Goal: Task Accomplishment & Management: Complete application form

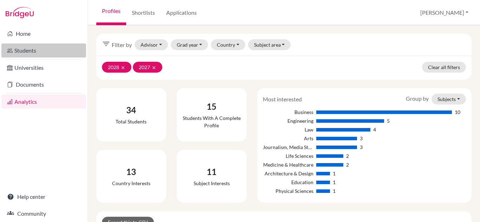
click at [48, 53] on link "Students" at bounding box center [43, 51] width 85 height 14
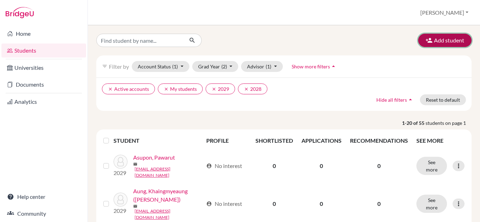
click at [425, 39] on icon "button" at bounding box center [428, 40] width 7 height 7
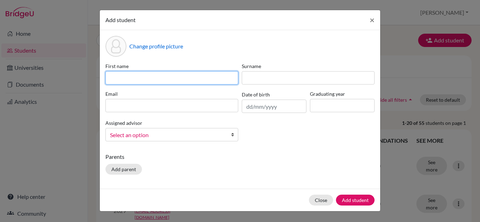
click at [129, 82] on input at bounding box center [171, 77] width 133 height 13
type input "Nye"
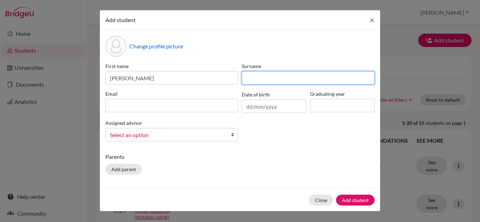
click at [302, 80] on input at bounding box center [308, 77] width 133 height 13
type input "K"
type input "Lwin"
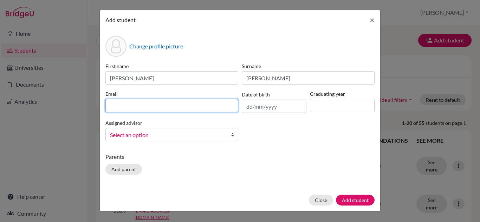
click at [116, 104] on input at bounding box center [171, 105] width 133 height 13
type input "[EMAIL_ADDRESS][DOMAIN_NAME]"
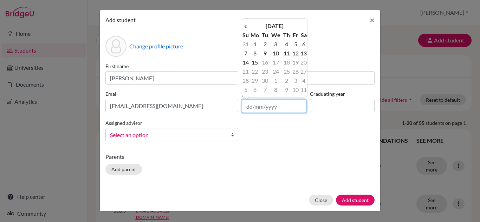
click at [275, 106] on input "text" at bounding box center [274, 106] width 65 height 13
type input "16/02/2009"
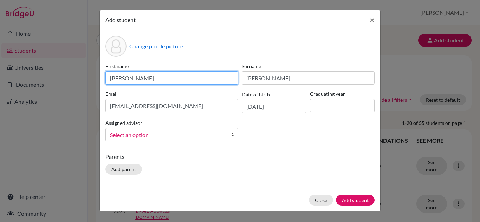
click at [141, 81] on input "Nye" at bounding box center [171, 77] width 133 height 13
type input "Nye (Moses)"
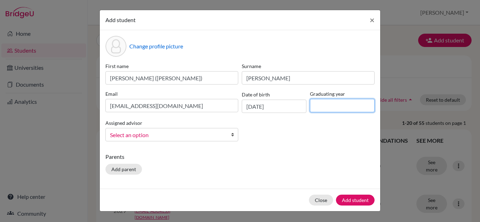
click at [326, 110] on input at bounding box center [342, 105] width 65 height 13
type input "2028"
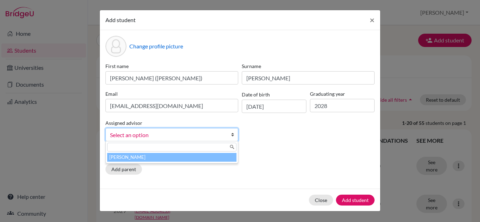
click at [155, 138] on span "Select an option" at bounding box center [167, 135] width 115 height 9
click at [177, 155] on li "[PERSON_NAME]" at bounding box center [171, 157] width 129 height 9
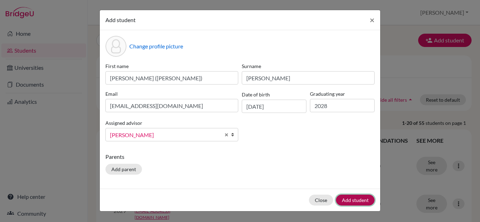
click at [357, 203] on button "Add student" at bounding box center [355, 200] width 39 height 11
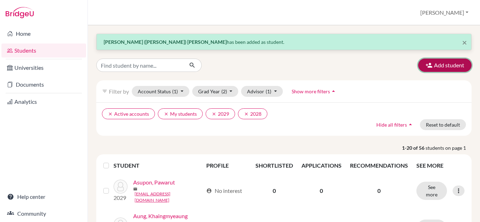
click at [425, 64] on icon "button" at bounding box center [428, 65] width 7 height 7
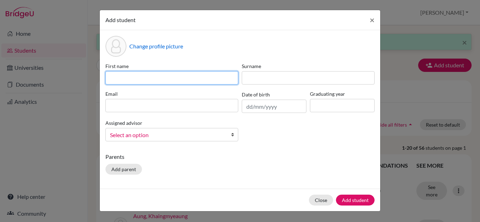
click at [131, 75] on input at bounding box center [171, 77] width 133 height 13
click at [112, 80] on input "zirun (Romee)" at bounding box center [171, 77] width 133 height 13
type input "Zirun (Romee)"
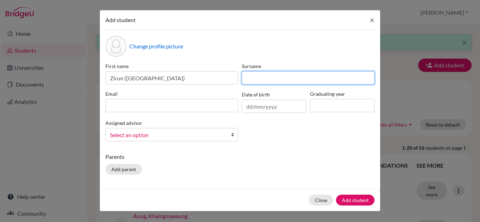
click at [263, 80] on input at bounding box center [308, 77] width 133 height 13
type input "Zhang"
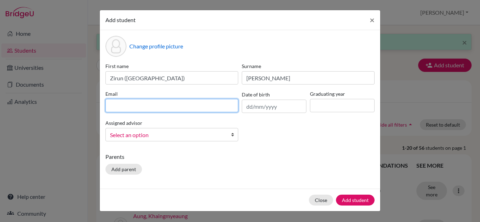
click at [114, 102] on input at bounding box center [171, 105] width 133 height 13
type input "[EMAIL_ADDRESS][DOMAIN_NAME]"
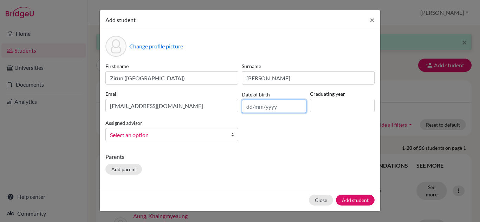
click at [248, 107] on input "text" at bounding box center [274, 106] width 65 height 13
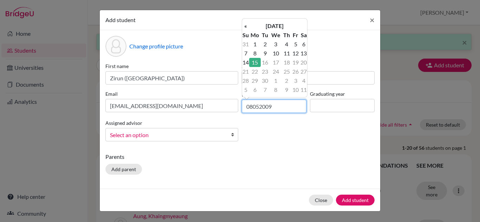
click at [252, 107] on input "08052009" at bounding box center [274, 106] width 65 height 13
click at [262, 108] on input "08/052009" at bounding box center [274, 106] width 65 height 13
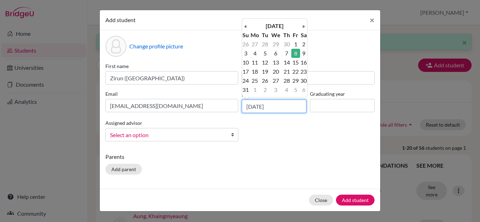
type input "08/05/2009"
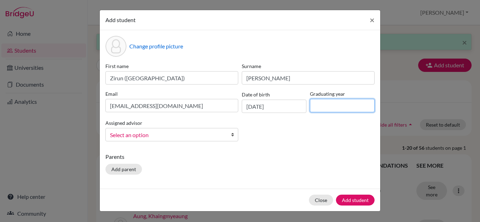
click at [312, 102] on input at bounding box center [342, 105] width 65 height 13
type input "2028"
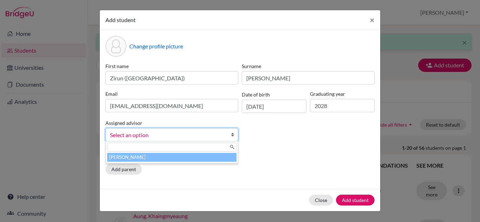
click at [195, 136] on span "Select an option" at bounding box center [167, 135] width 115 height 9
click at [190, 160] on li "[PERSON_NAME]" at bounding box center [171, 157] width 129 height 9
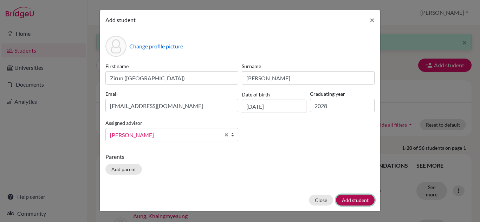
click at [361, 200] on button "Add student" at bounding box center [355, 200] width 39 height 11
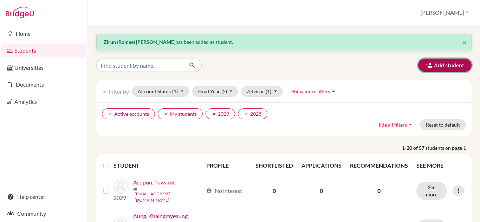
click at [425, 63] on icon "button" at bounding box center [428, 65] width 7 height 7
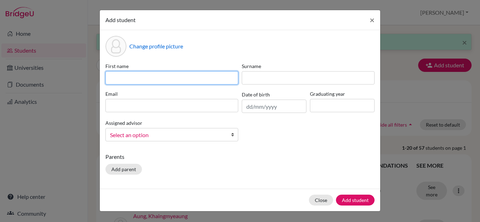
click at [137, 80] on input at bounding box center [171, 77] width 133 height 13
type input "Daiqi"
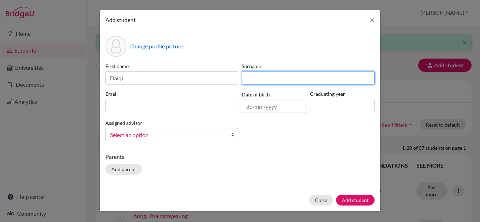
click at [266, 82] on input at bounding box center [308, 77] width 133 height 13
type input "Yu"
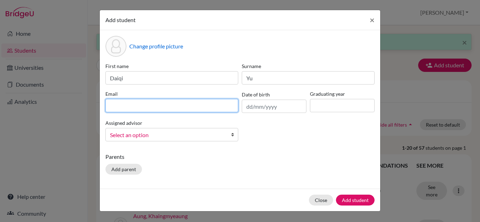
click at [115, 111] on input at bounding box center [171, 105] width 133 height 13
type input "[EMAIL_ADDRESS][DOMAIN_NAME]"
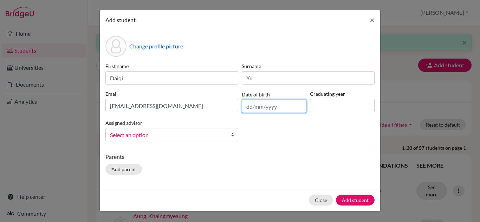
click at [281, 112] on input "text" at bounding box center [274, 106] width 65 height 13
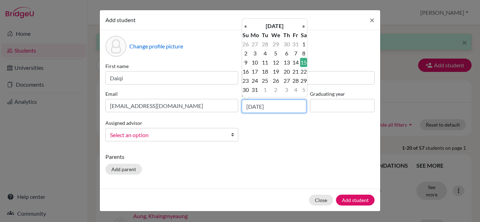
type input "15/08/2009"
click at [315, 109] on input at bounding box center [342, 105] width 65 height 13
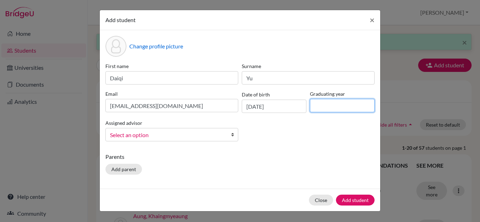
type input "2028"
click at [143, 138] on span "Select an option" at bounding box center [167, 135] width 115 height 9
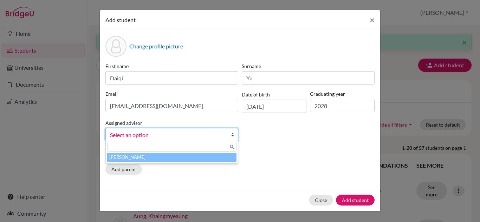
click at [137, 160] on li "[PERSON_NAME]" at bounding box center [171, 157] width 129 height 9
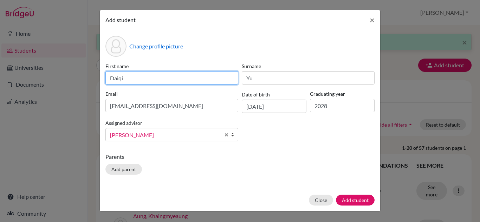
click at [131, 77] on input "Daiqi" at bounding box center [171, 77] width 133 height 13
type input "Daiqi (Nemo)"
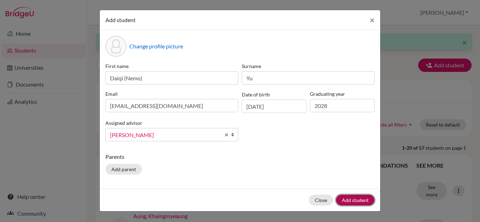
click at [351, 200] on button "Add student" at bounding box center [355, 200] width 39 height 11
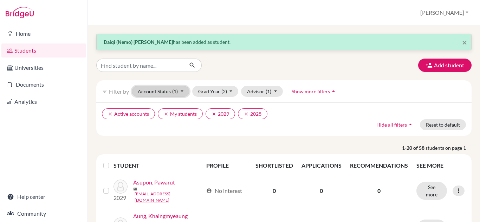
click at [182, 92] on button "Account Status (1)" at bounding box center [161, 91] width 58 height 11
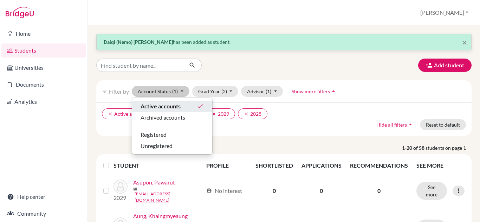
click at [174, 107] on span "Active accounts" at bounding box center [161, 106] width 40 height 8
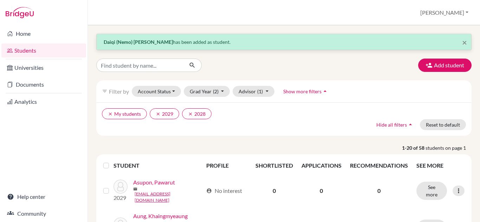
click at [35, 49] on link "Students" at bounding box center [43, 51] width 85 height 14
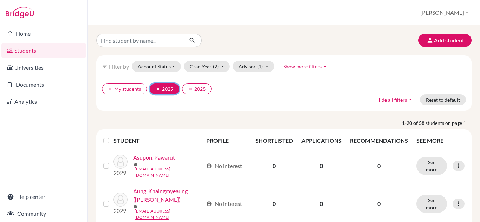
click at [156, 87] on icon "clear" at bounding box center [158, 89] width 5 height 5
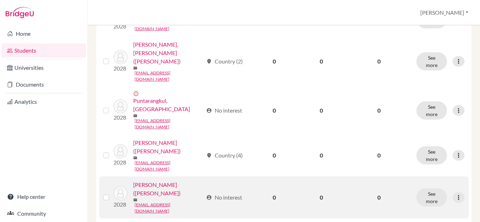
scroll to position [457, 0]
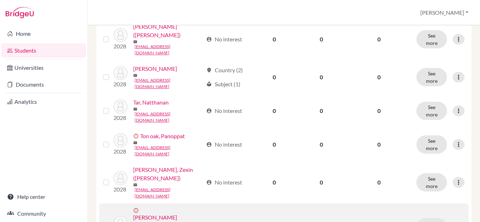
scroll to position [594, 0]
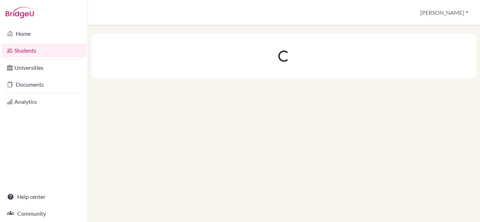
scroll to position [0, 0]
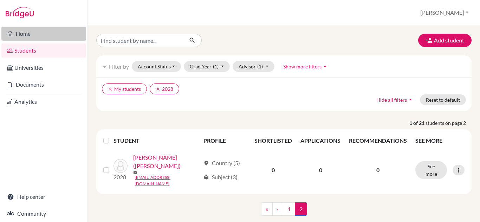
click at [27, 35] on link "Home" at bounding box center [43, 34] width 85 height 14
